Goal: Information Seeking & Learning: Learn about a topic

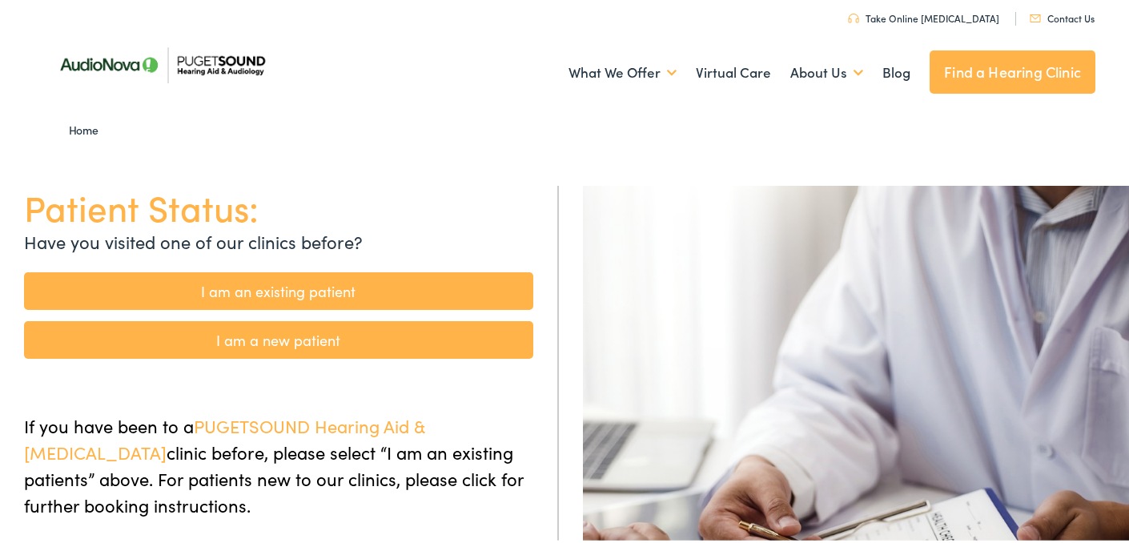
scroll to position [11, 0]
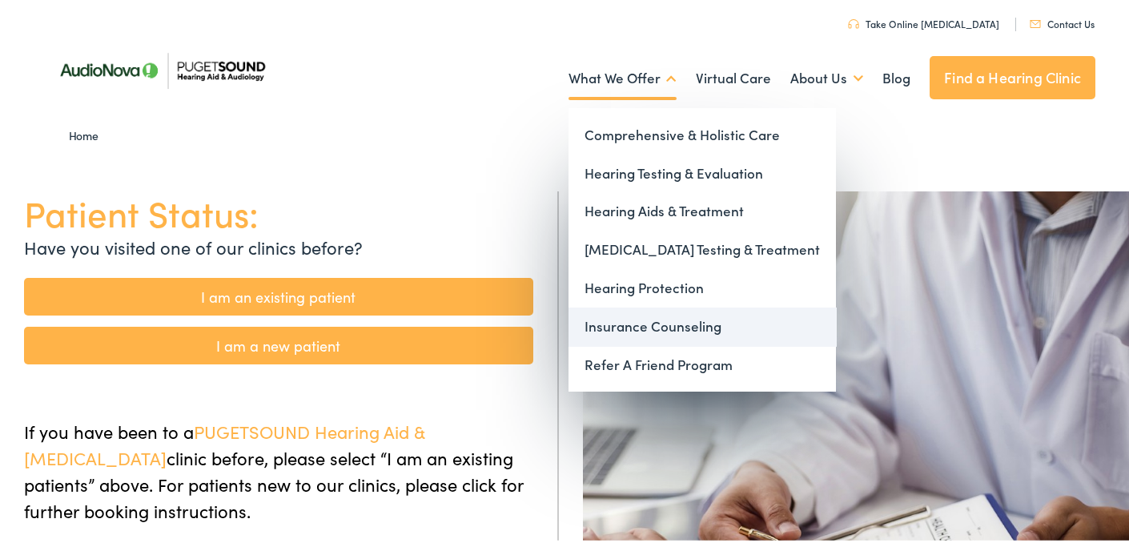
click at [663, 322] on link "Insurance Counseling" at bounding box center [701, 323] width 267 height 38
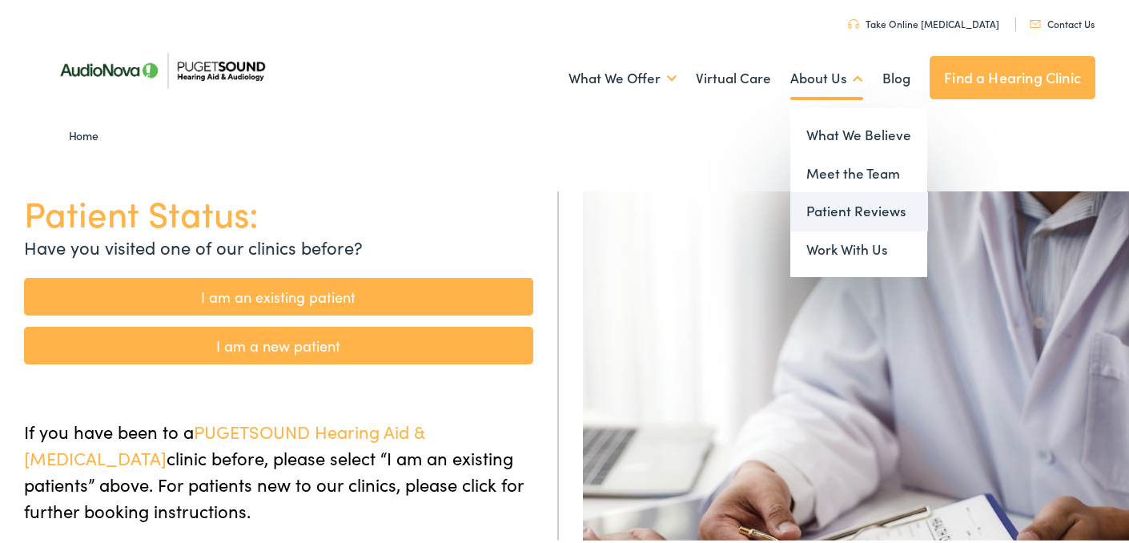
click at [836, 210] on link "Patient Reviews" at bounding box center [858, 208] width 137 height 38
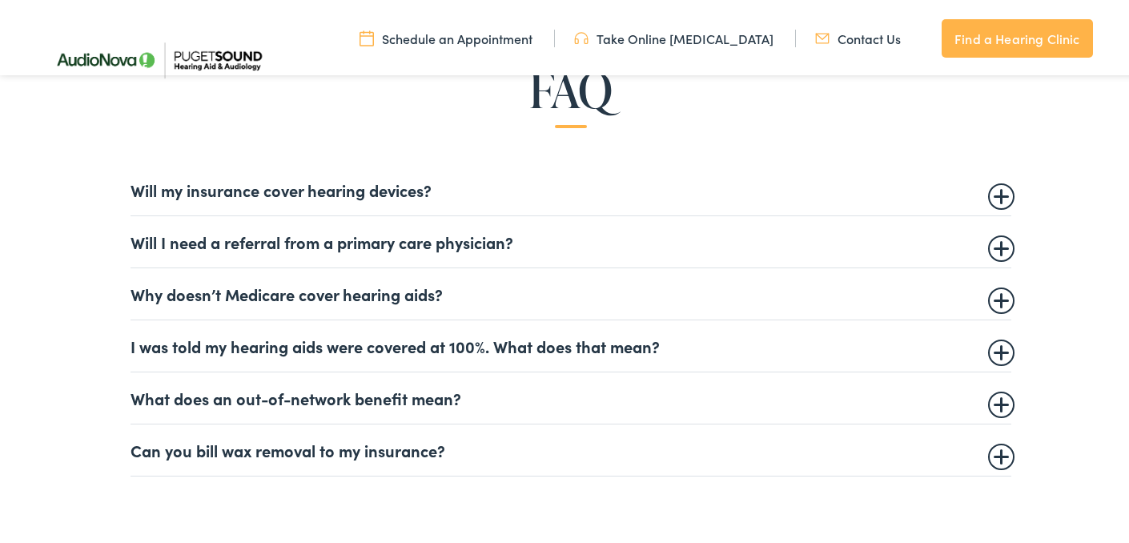
scroll to position [949, 0]
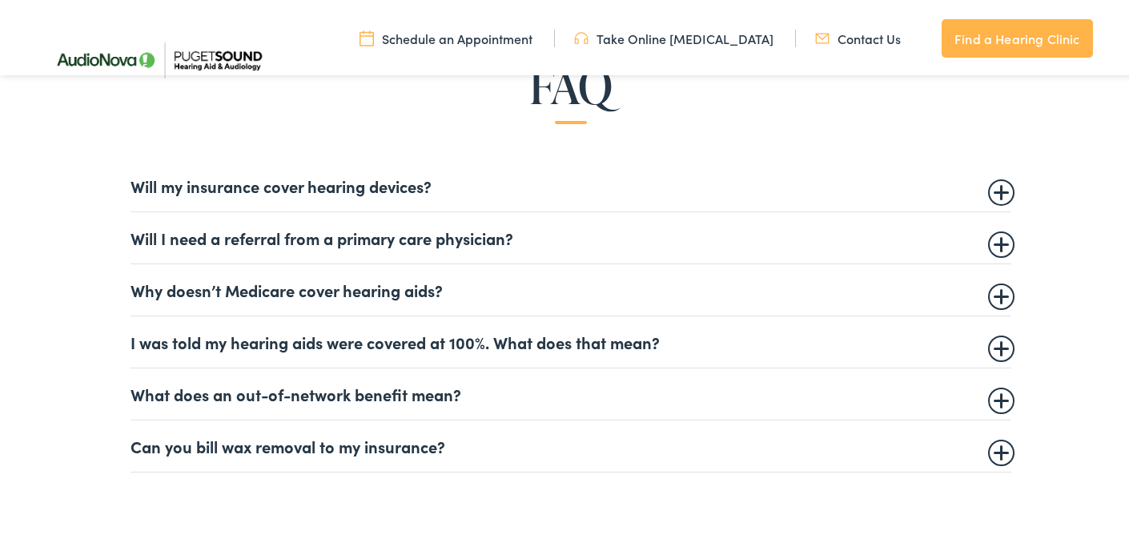
click at [993, 187] on summary "Will my insurance cover hearing devices?" at bounding box center [570, 182] width 881 height 19
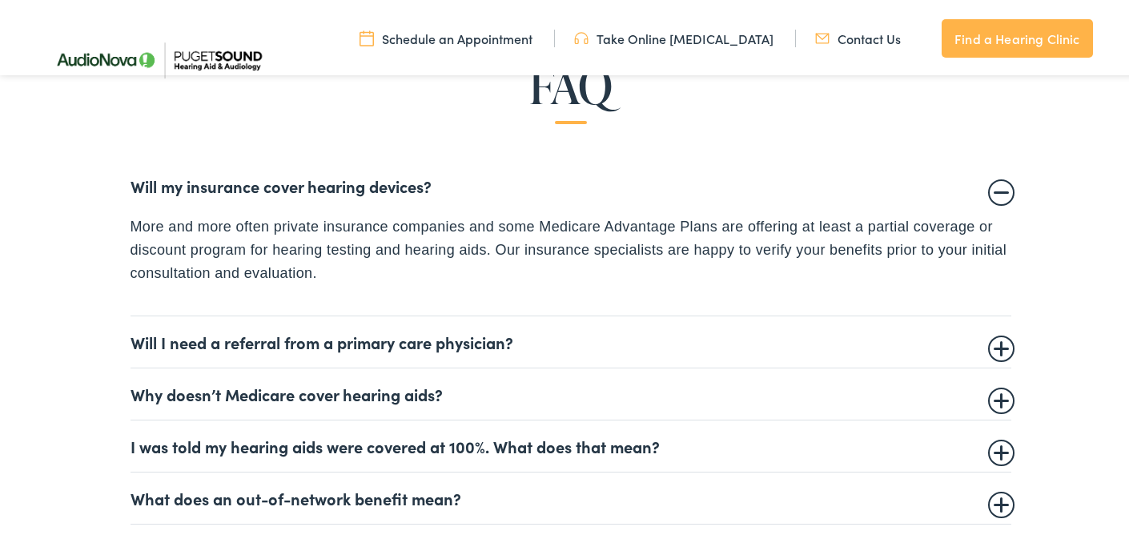
click at [646, 294] on details "Will my insurance cover hearing devices? More and more often private insurance …" at bounding box center [570, 234] width 881 height 155
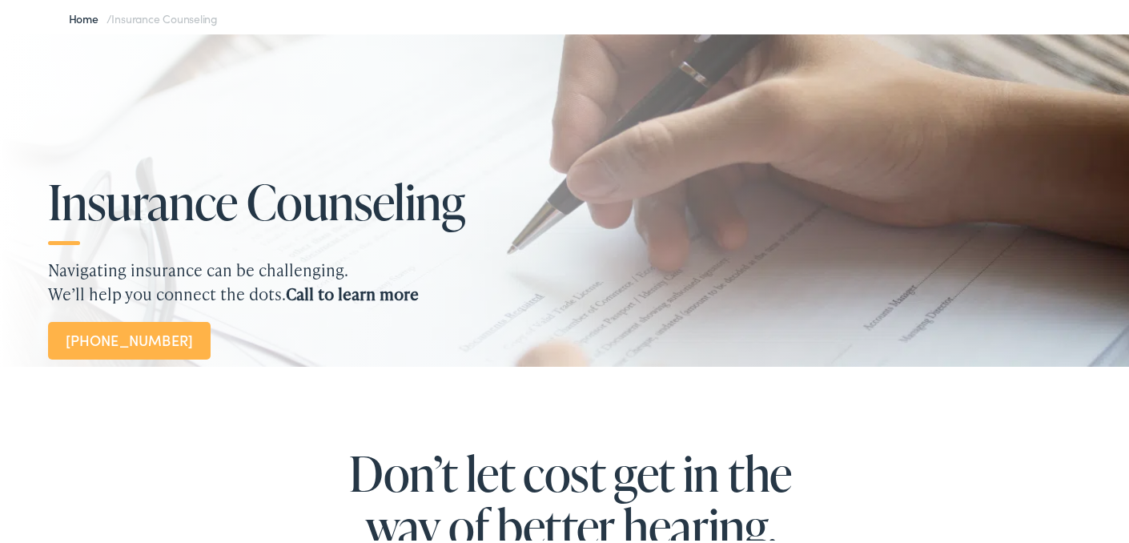
scroll to position [123, 0]
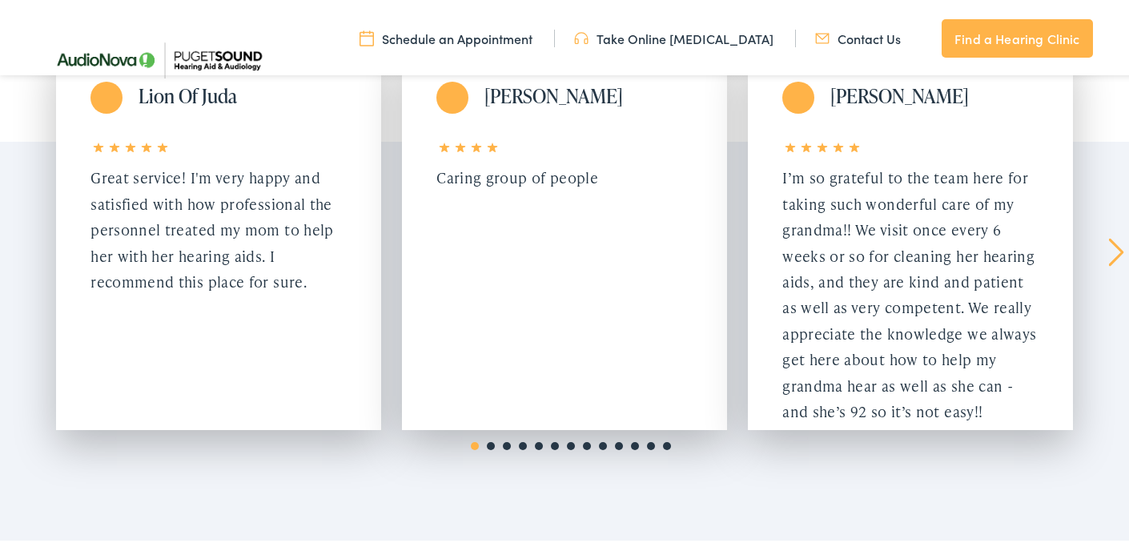
scroll to position [287, 0]
click at [1109, 248] on link "Next" at bounding box center [1116, 248] width 15 height 29
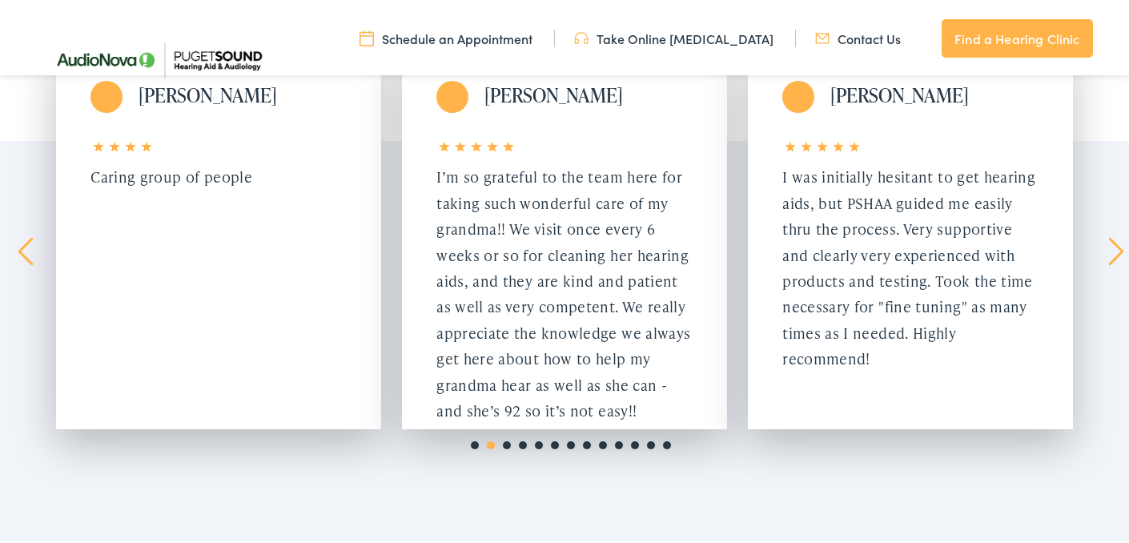
click at [1109, 248] on link "Next" at bounding box center [1116, 248] width 15 height 29
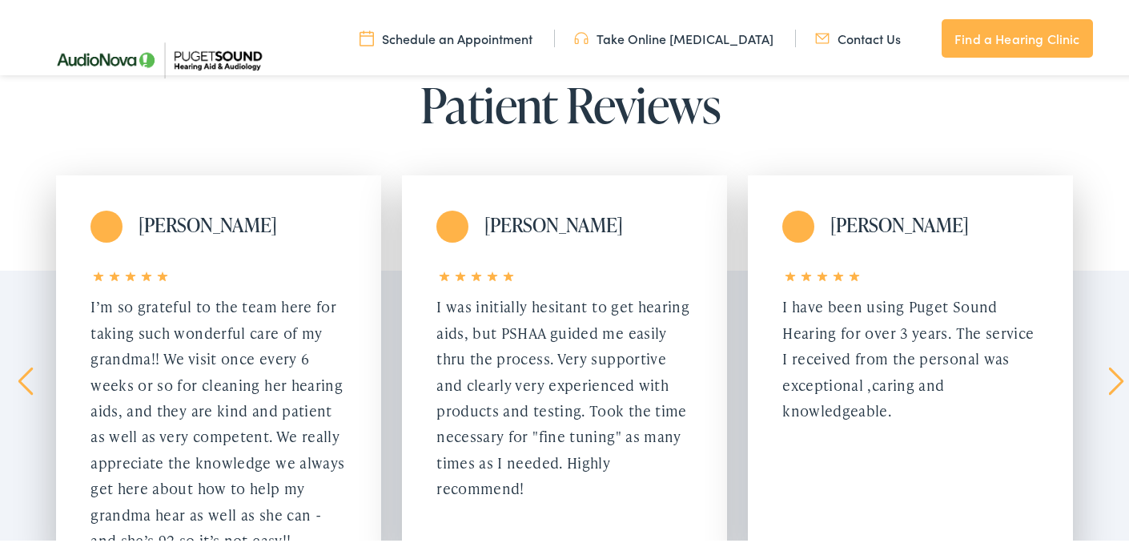
scroll to position [0, 0]
